Goal: Manage account settings

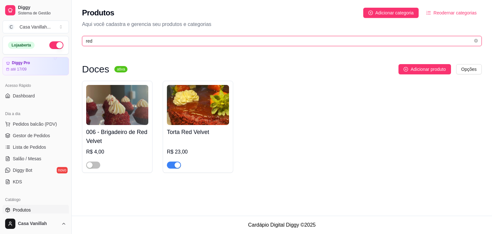
click at [139, 41] on input "red" at bounding box center [279, 40] width 387 height 7
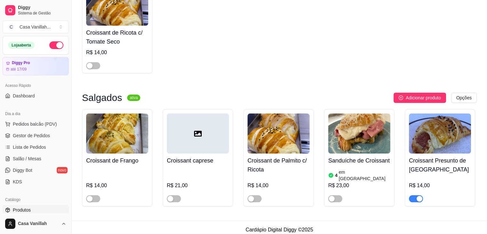
scroll to position [100, 0]
click at [420, 196] on span "button" at bounding box center [416, 198] width 14 height 7
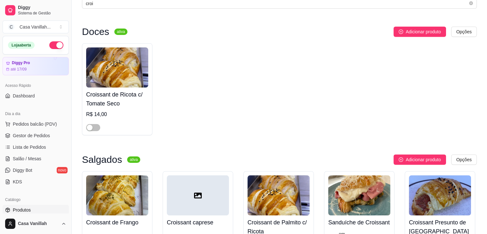
scroll to position [0, 0]
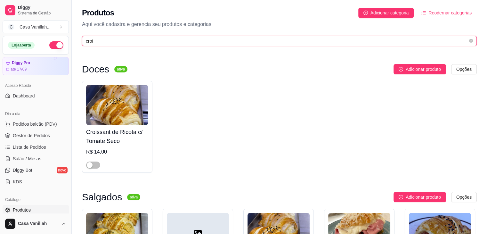
click at [165, 42] on input "croi" at bounding box center [277, 40] width 382 height 7
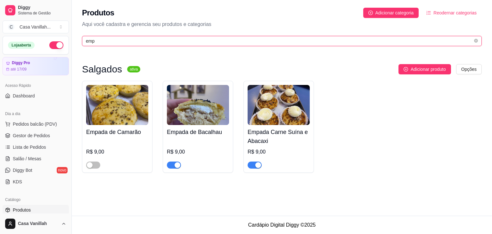
type input "emp"
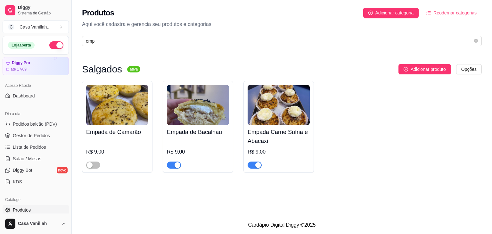
click at [179, 166] on div "button" at bounding box center [178, 165] width 6 height 6
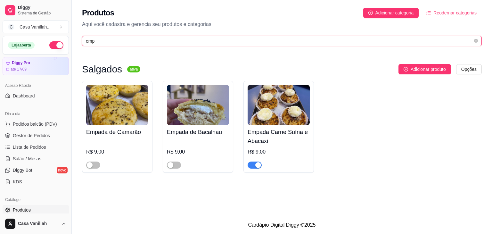
click at [111, 42] on input "emp" at bounding box center [279, 40] width 387 height 7
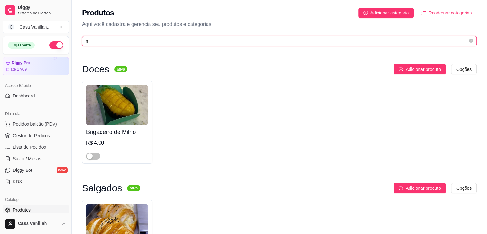
type input "m"
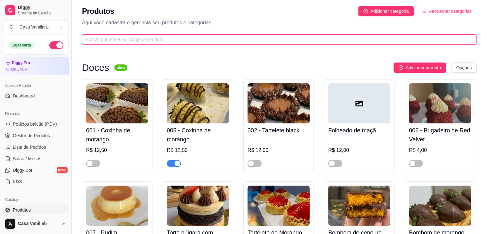
scroll to position [96, 0]
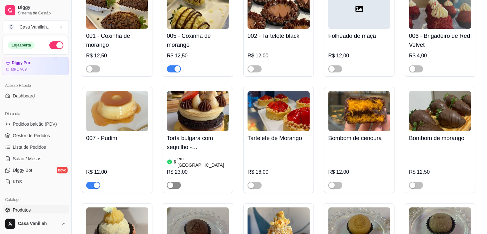
click at [170, 182] on div "button" at bounding box center [171, 185] width 6 height 6
